Goal: Information Seeking & Learning: Learn about a topic

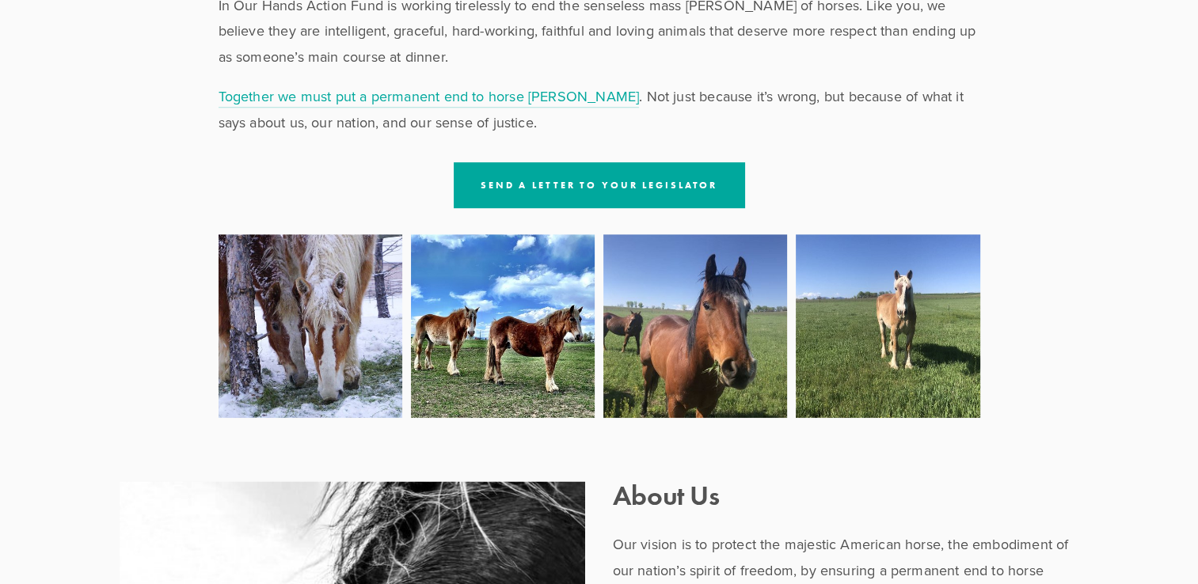
scroll to position [771, 0]
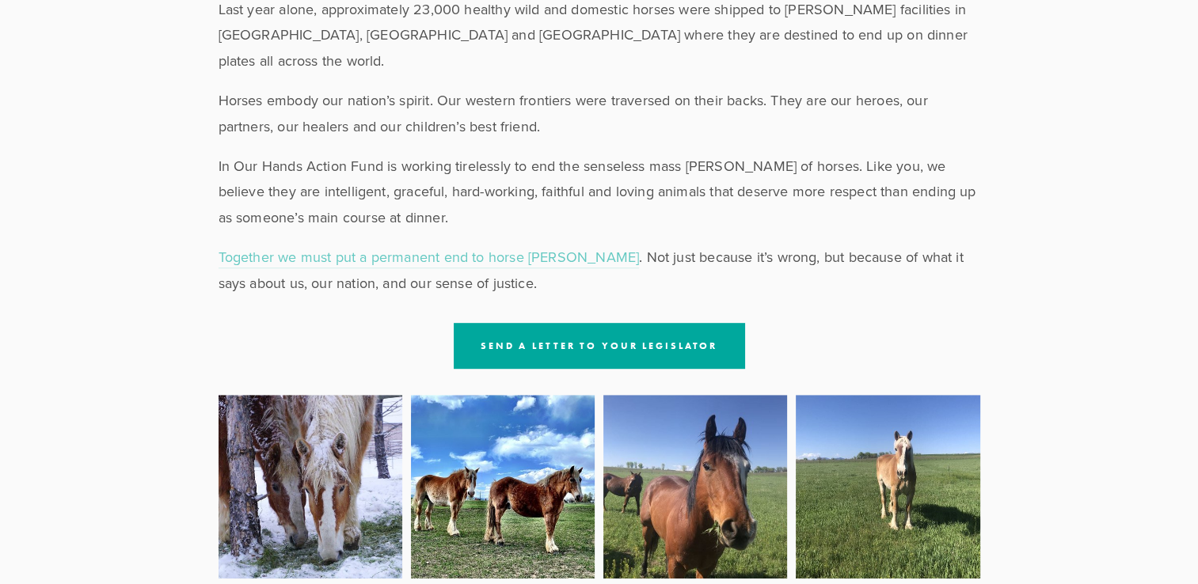
click at [536, 247] on link "Together we must put a permanent end to horse slaughter" at bounding box center [428, 257] width 421 height 21
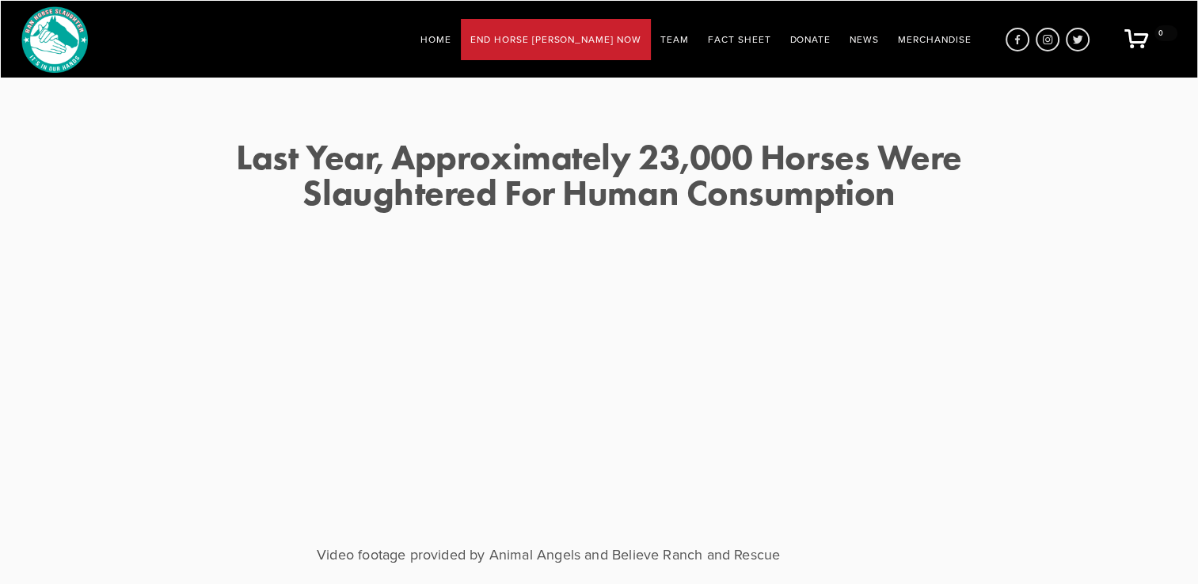
click at [689, 36] on link "Team" at bounding box center [674, 38] width 28 height 21
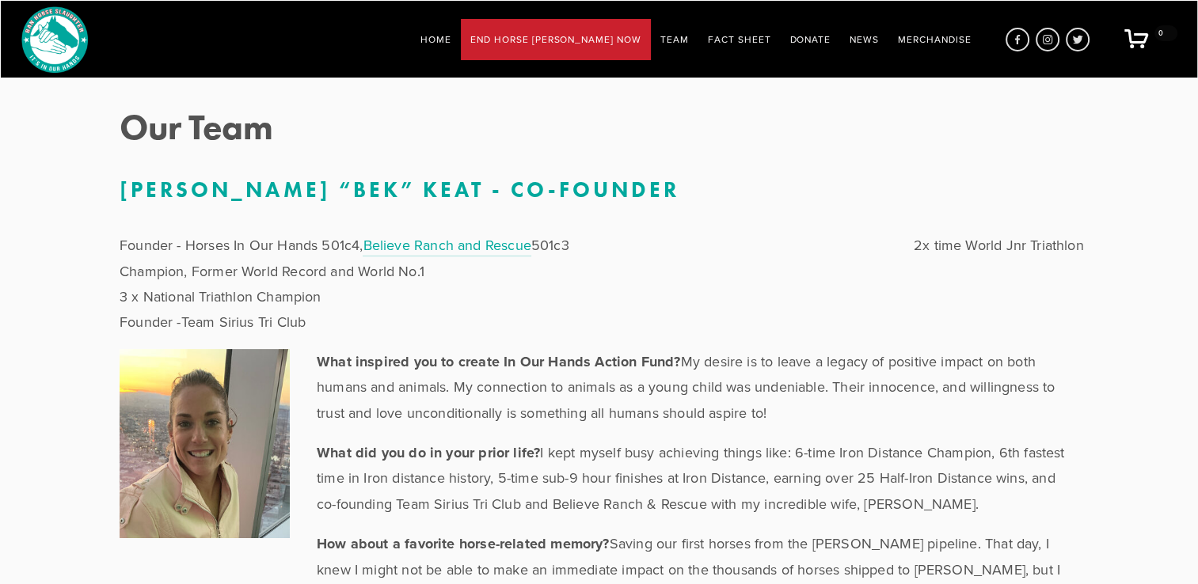
click at [707, 40] on div "Home End Horse Slaughter Now Contact your Legislators Send a Letter to Editor T…" at bounding box center [695, 39] width 569 height 41
click at [689, 41] on link "Team" at bounding box center [674, 38] width 28 height 21
click at [754, 41] on link "Fact Sheet" at bounding box center [739, 38] width 63 height 21
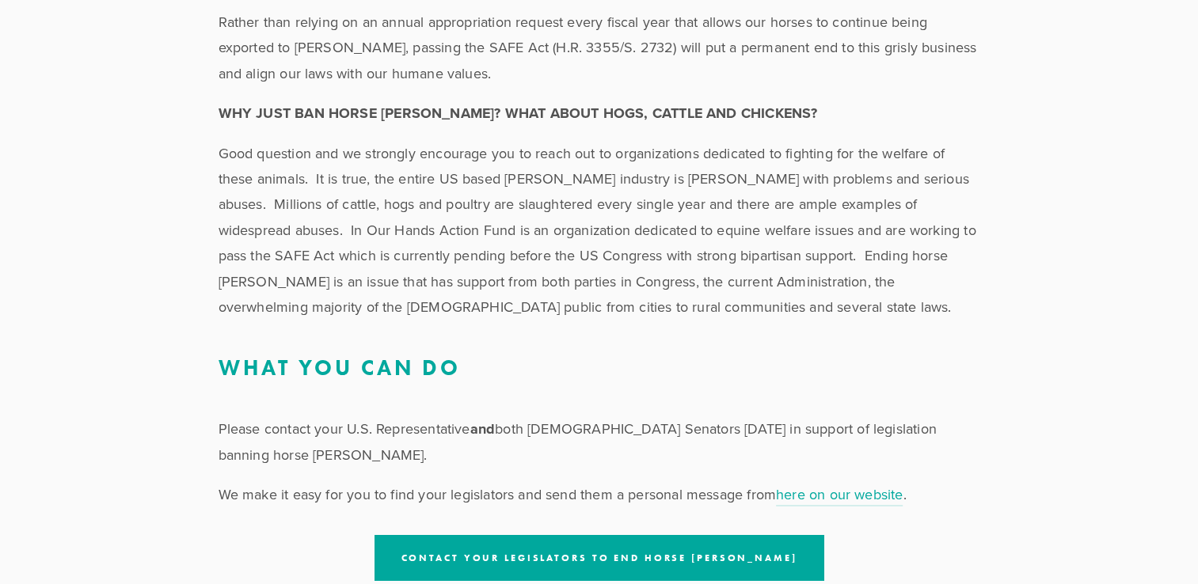
scroll to position [2355, 0]
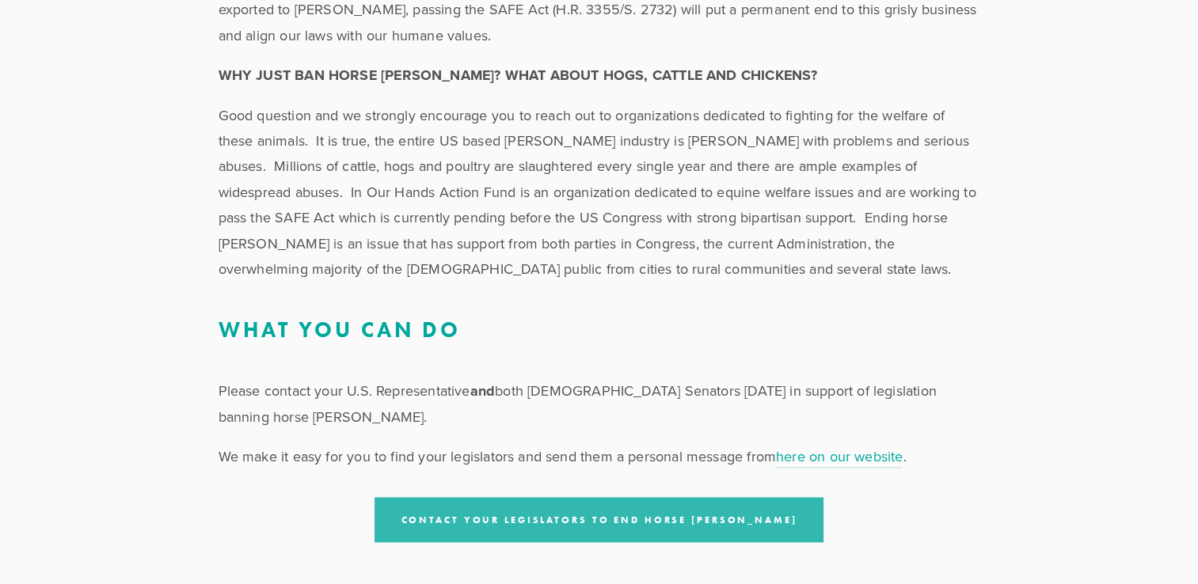
click at [659, 497] on link "Contact your Legislators to End Horse [PERSON_NAME]" at bounding box center [599, 519] width 450 height 45
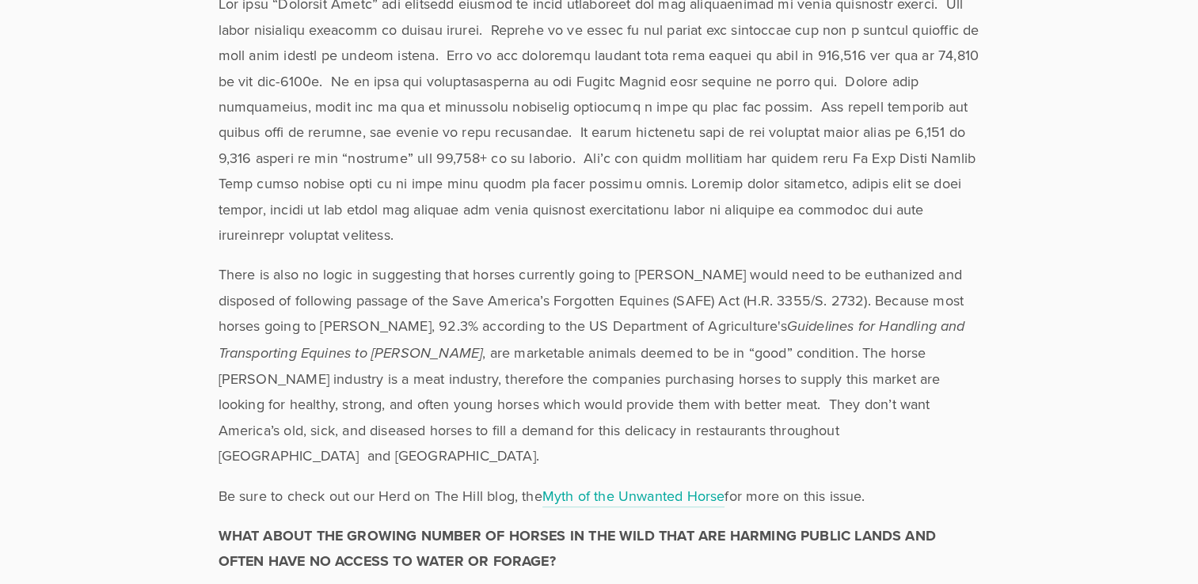
scroll to position [1088, 0]
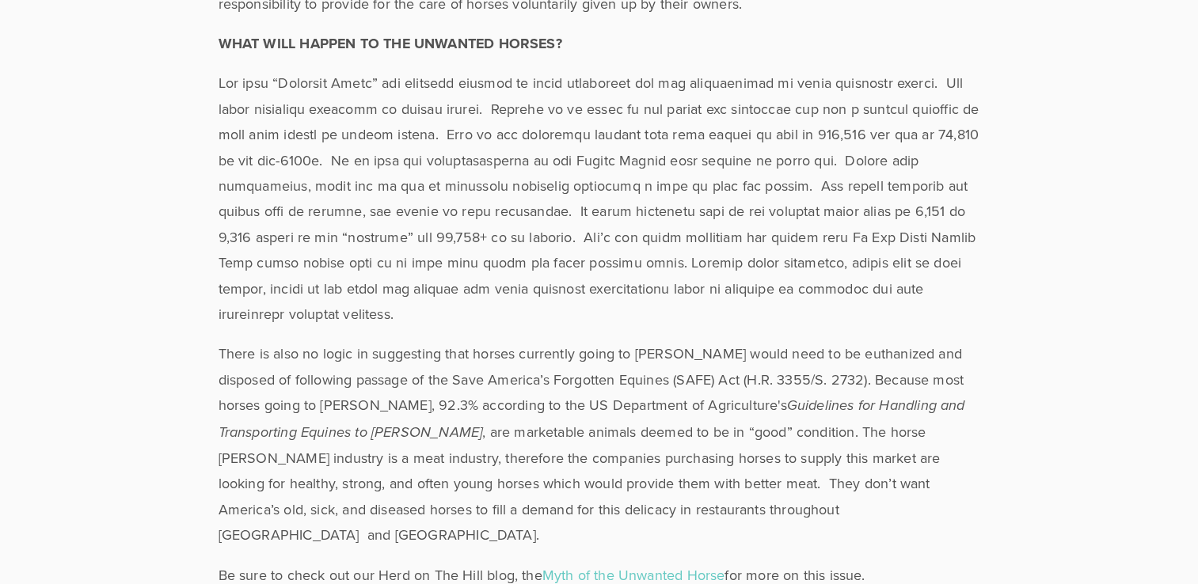
click at [594, 565] on link "Myth of the Unwanted Horse" at bounding box center [633, 575] width 183 height 21
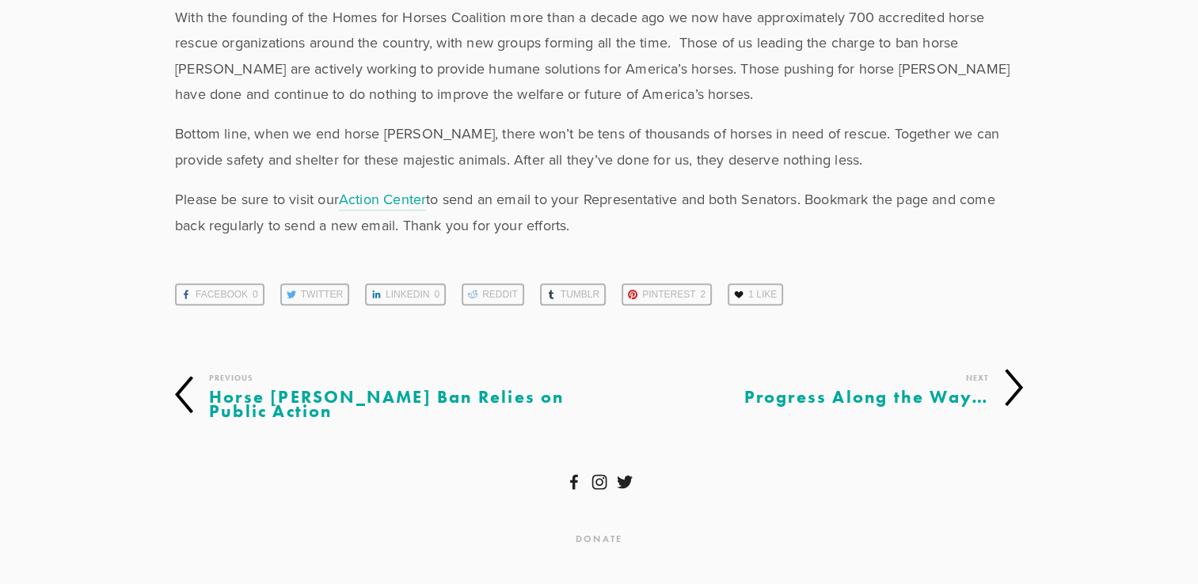
scroll to position [989, 0]
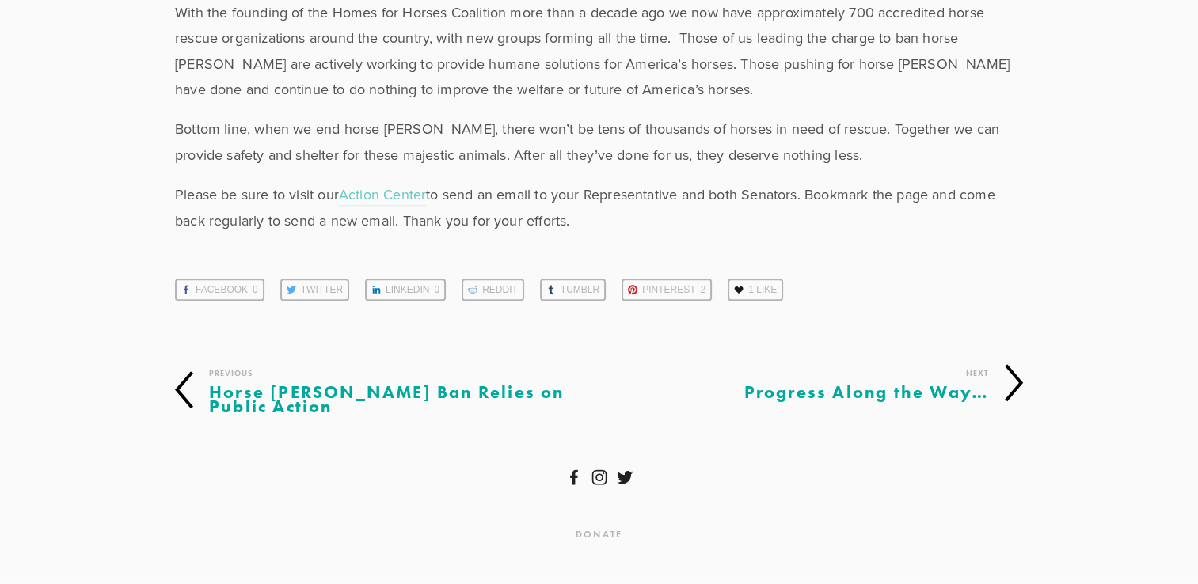
click at [385, 203] on link "Action Center" at bounding box center [382, 194] width 87 height 21
click at [237, 295] on span "Facebook" at bounding box center [222, 289] width 52 height 19
